Goal: Transaction & Acquisition: Purchase product/service

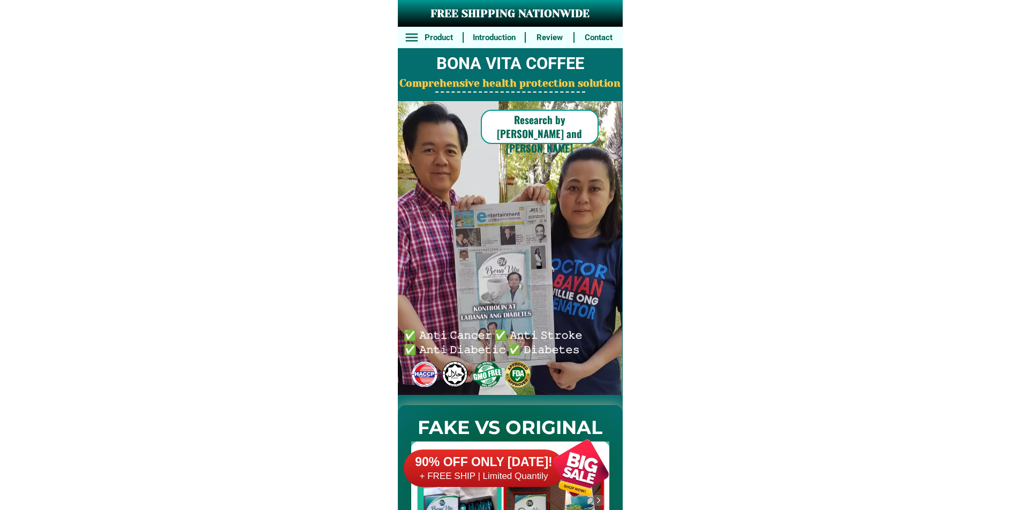
click at [601, 74] on h2 "BONA VITA COFFEE" at bounding box center [510, 63] width 225 height 25
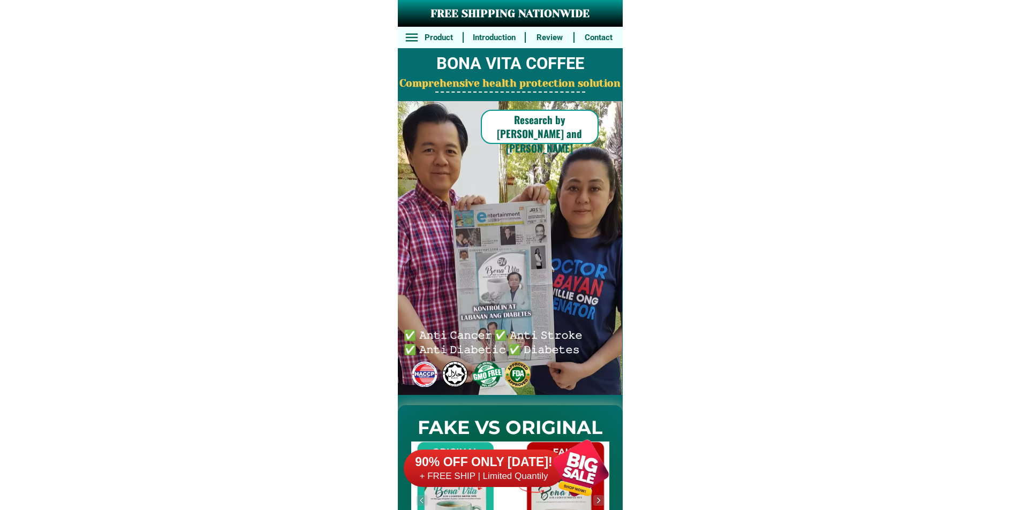
drag, startPoint x: 578, startPoint y: 147, endPoint x: 563, endPoint y: 254, distance: 108.1
click at [578, 147] on div at bounding box center [503, 248] width 279 height 295
click at [553, 466] on div at bounding box center [581, 468] width 84 height 84
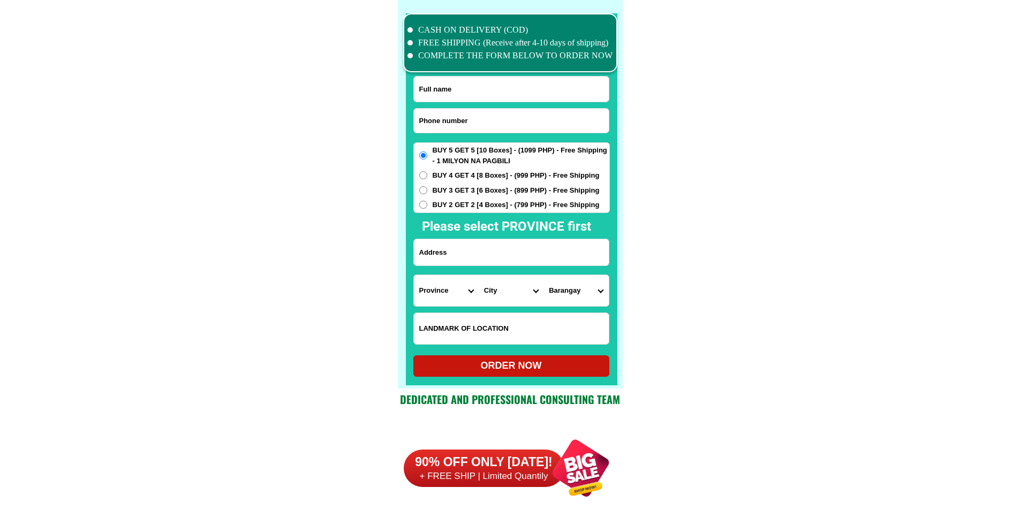
scroll to position [8324, 0]
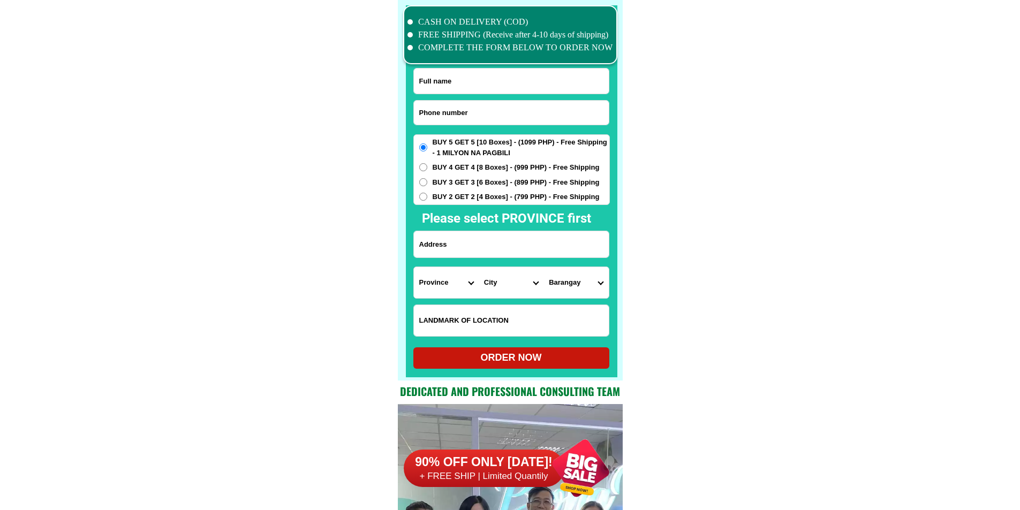
drag, startPoint x: 478, startPoint y: 107, endPoint x: 462, endPoint y: 92, distance: 22.7
click at [478, 107] on input "Input phone_number" at bounding box center [511, 113] width 195 height 24
paste input "09771600227"
type input "09771600227"
click at [478, 69] on input "Input full_name" at bounding box center [511, 81] width 195 height 25
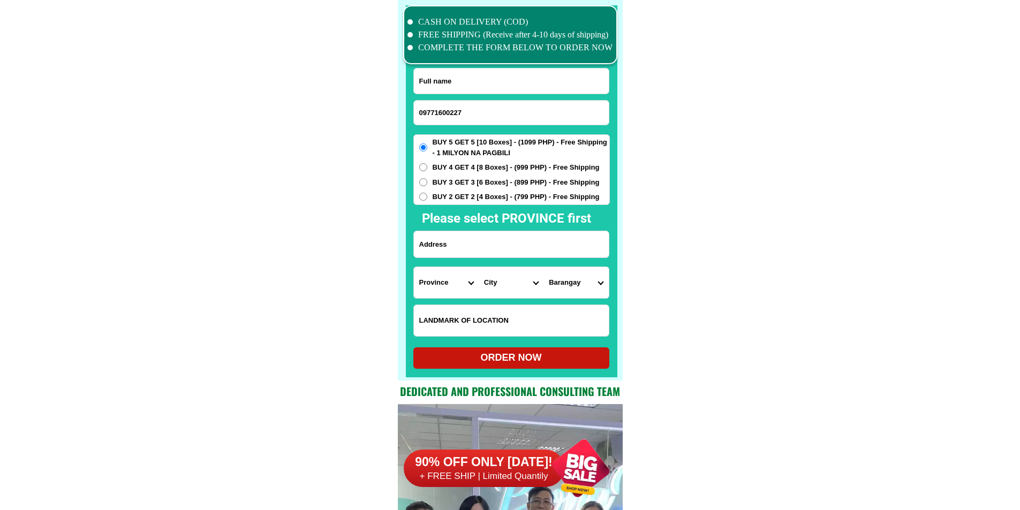
paste input "[PERSON_NAME]"
type input "[PERSON_NAME]"
click at [458, 169] on span "BUY 4 GET 4 [8 Boxes] - (999 PHP) - Free Shipping" at bounding box center [516, 167] width 167 height 11
click at [427, 169] on input "BUY 4 GET 4 [8 Boxes] - (999 PHP) - Free Shipping" at bounding box center [423, 167] width 8 height 8
radio input "true"
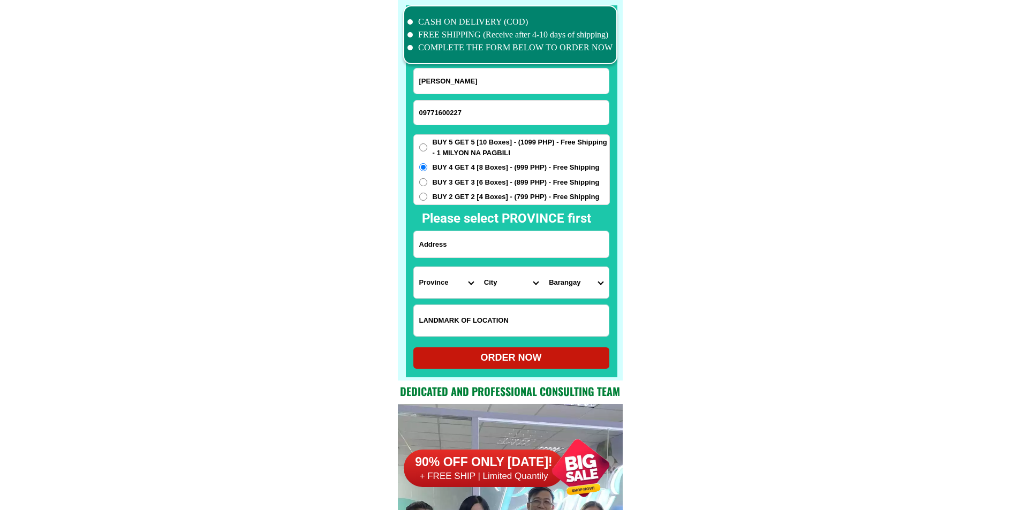
click at [457, 249] on input "Input address" at bounding box center [511, 244] width 195 height 26
paste input "purok Dahlia Cogon [GEOGRAPHIC_DATA],6541 [GEOGRAPHIC_DATA] [GEOGRAPHIC_DATA] n…"
type input "purok Dahlia Cogon [GEOGRAPHIC_DATA],6541 [GEOGRAPHIC_DATA] [GEOGRAPHIC_DATA] n…"
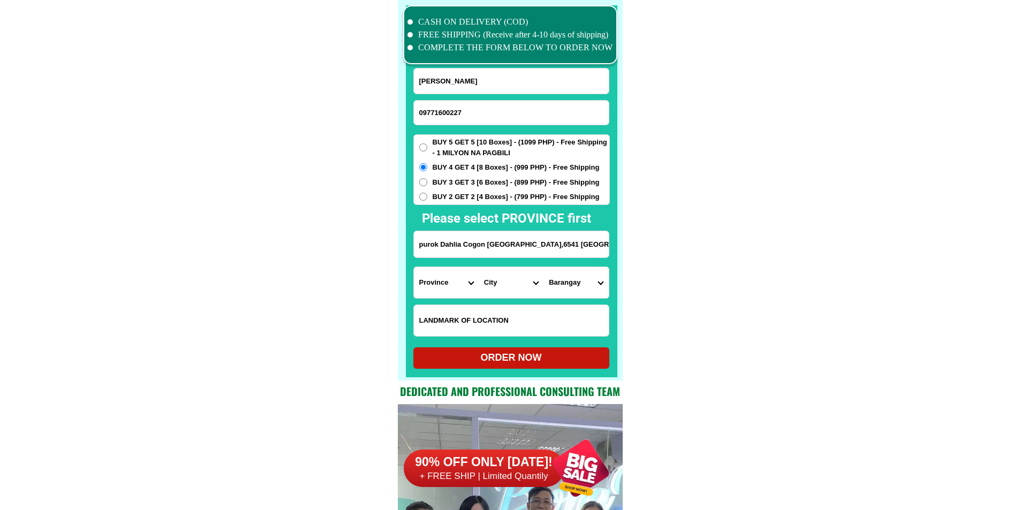
click at [449, 281] on select "Province [GEOGRAPHIC_DATA] [GEOGRAPHIC_DATA] [GEOGRAPHIC_DATA] [GEOGRAPHIC_DATA…" at bounding box center [446, 282] width 65 height 31
select select "63_199"
click at [502, 283] on select "City" at bounding box center [511, 282] width 65 height 31
select select "63_1994786"
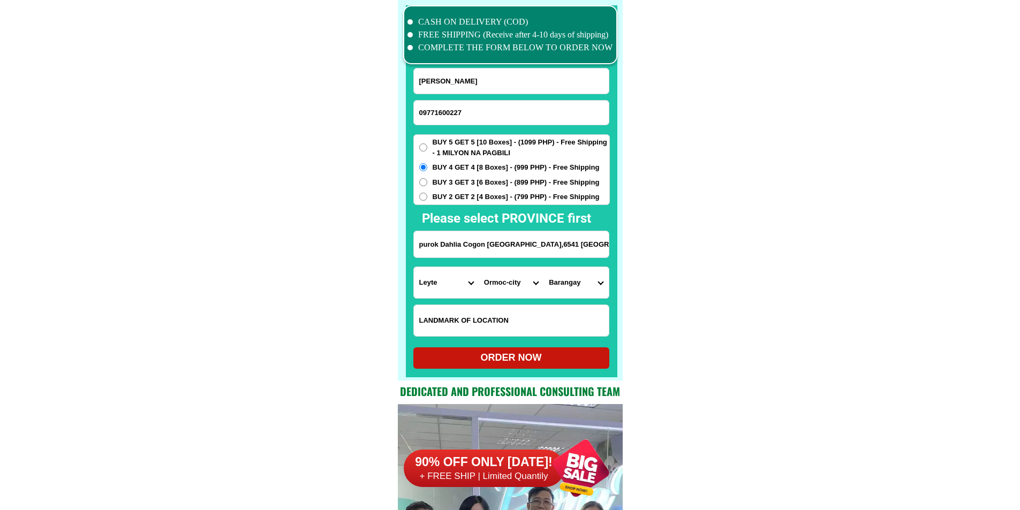
click at [570, 289] on select "[GEOGRAPHIC_DATA] [GEOGRAPHIC_DATA][PERSON_NAME][GEOGRAPHIC_DATA] Bagong buhay …" at bounding box center [575, 282] width 65 height 31
select select "63_19947861397"
click at [543, 267] on select "[GEOGRAPHIC_DATA] [GEOGRAPHIC_DATA][PERSON_NAME][GEOGRAPHIC_DATA] Bagong buhay …" at bounding box center [575, 282] width 65 height 31
click at [555, 356] on div "ORDER NOW" at bounding box center [511, 358] width 196 height 14
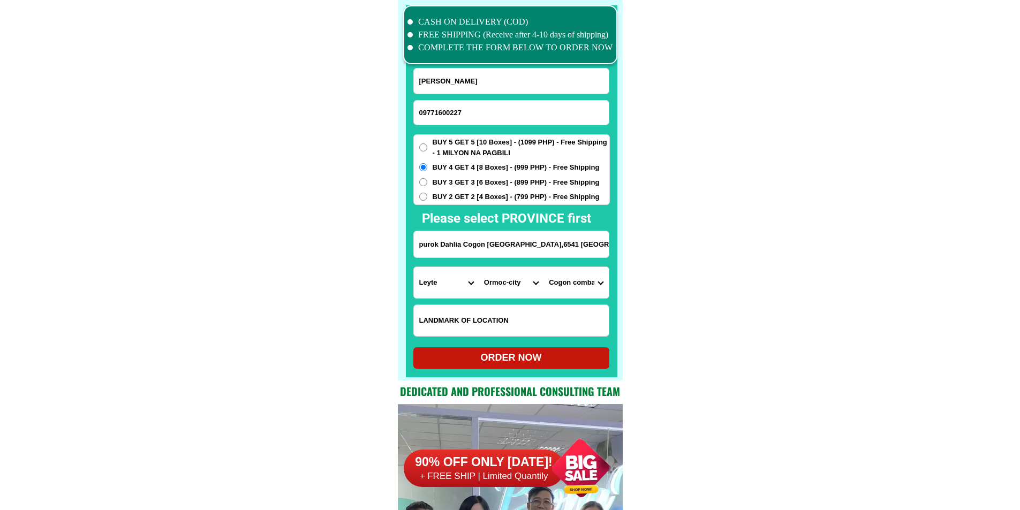
type input "[PERSON_NAME]"
radio input "true"
